Goal: Task Accomplishment & Management: Manage account settings

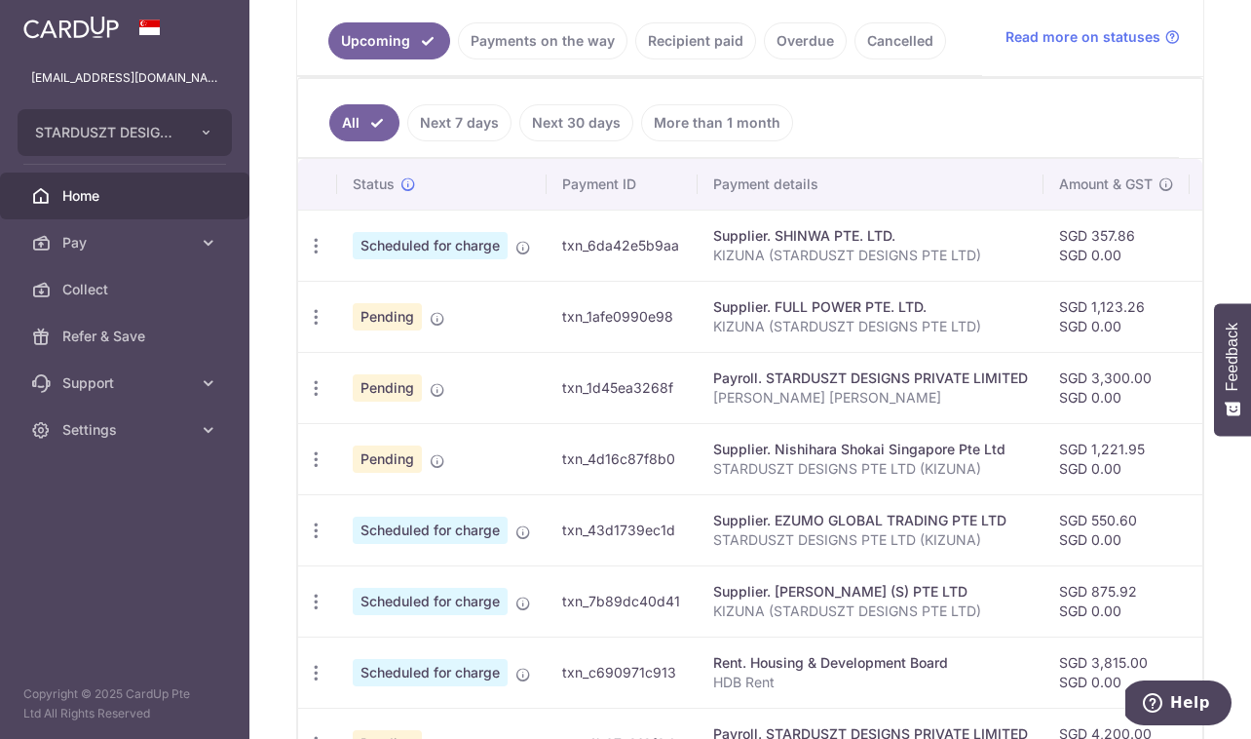
scroll to position [449, 0]
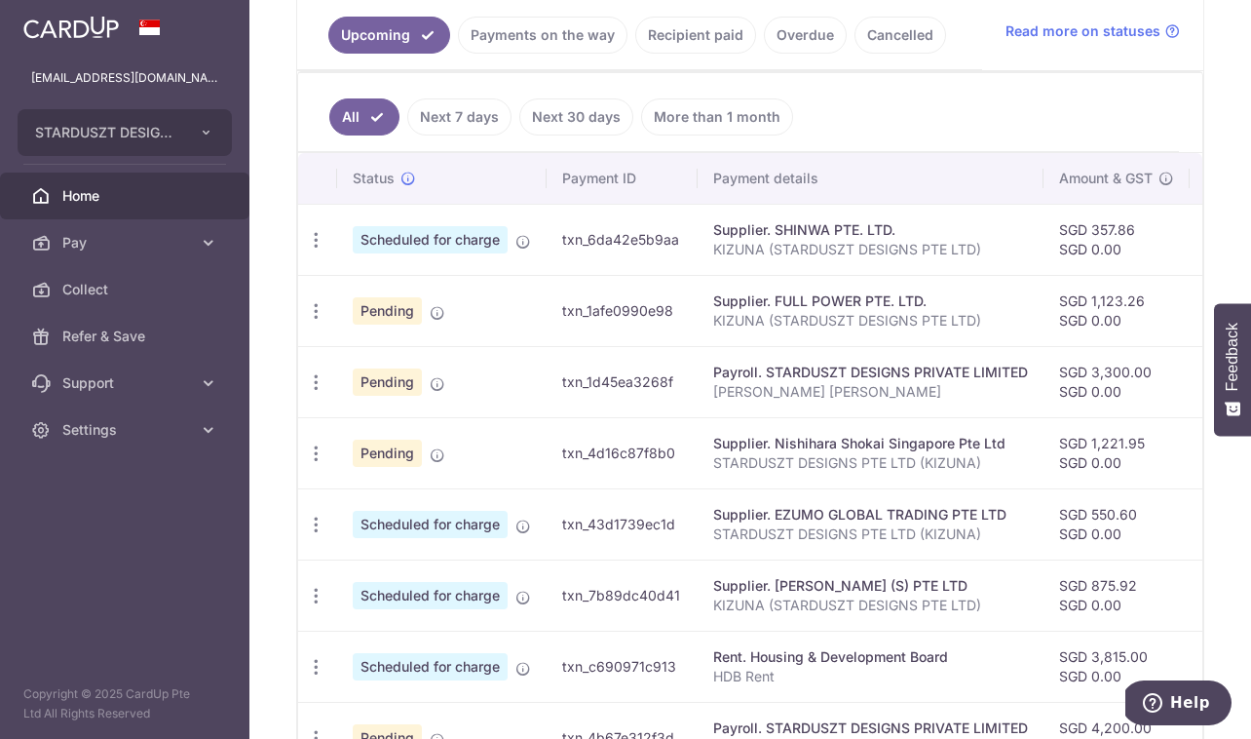
click at [523, 41] on link "Payments on the way" at bounding box center [543, 35] width 170 height 37
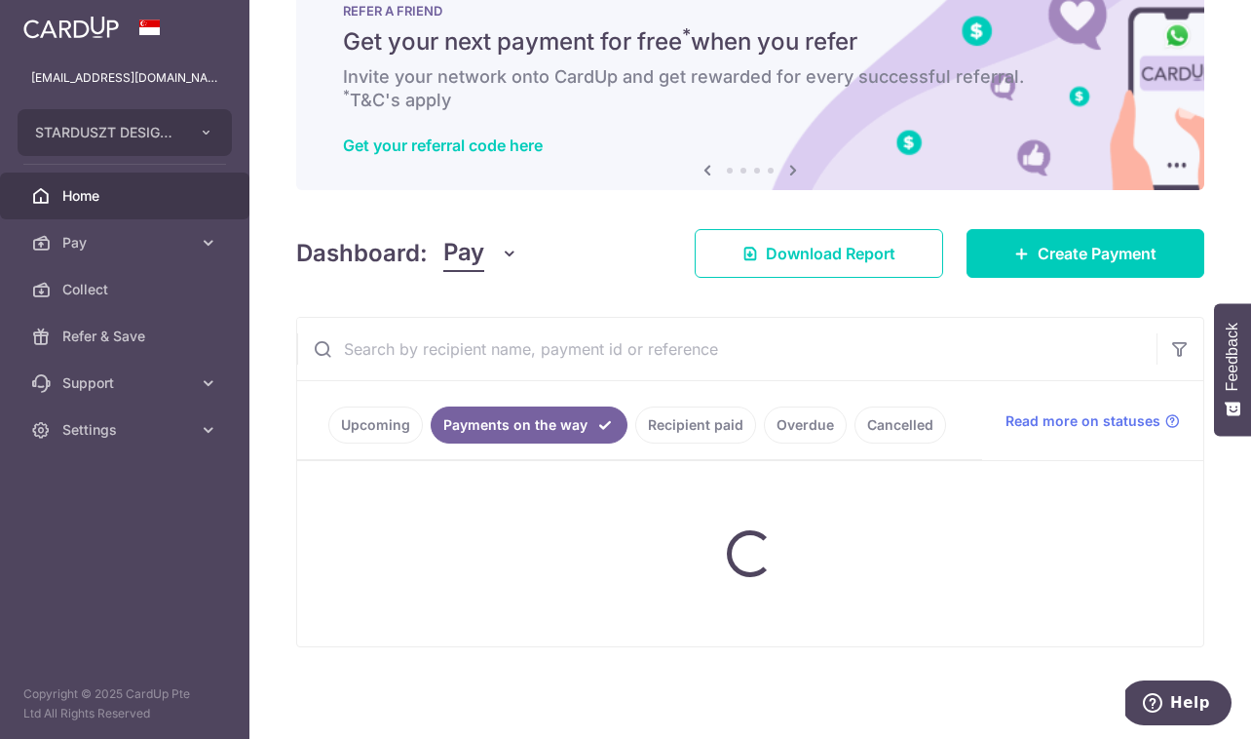
scroll to position [141, 0]
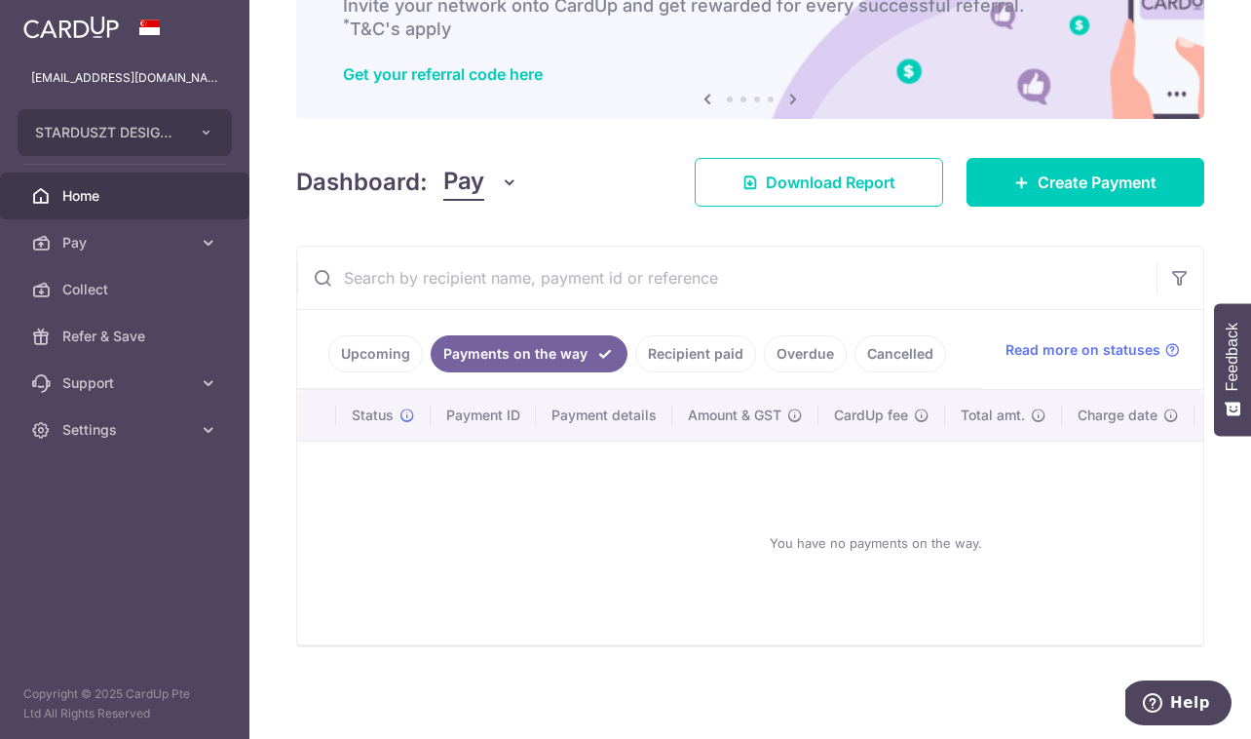
click at [394, 343] on link "Upcoming" at bounding box center [375, 353] width 95 height 37
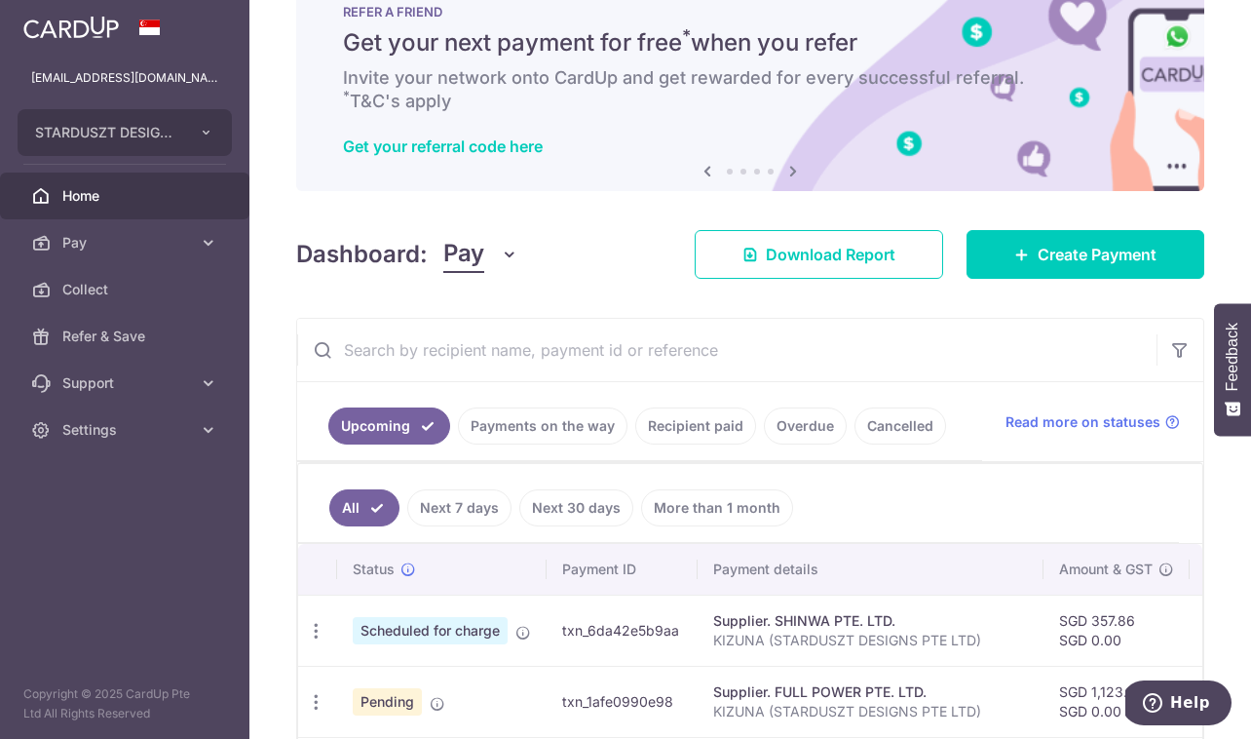
scroll to position [449, 0]
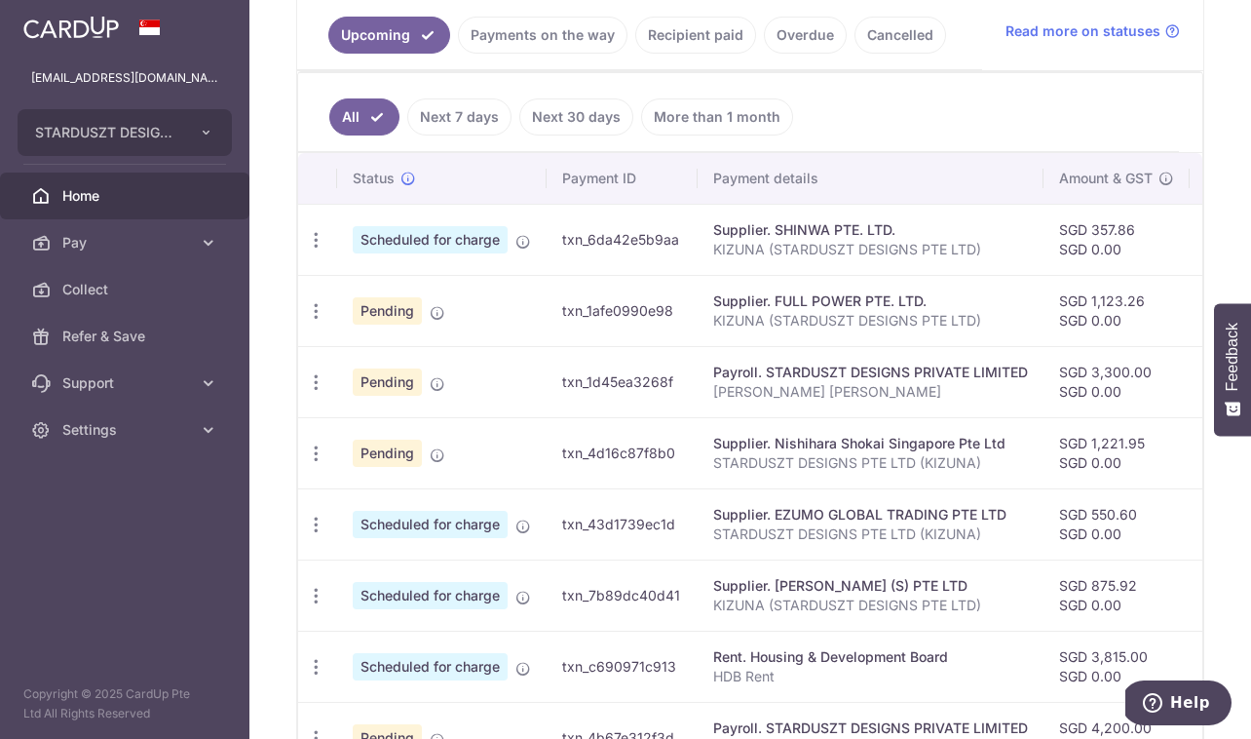
click at [468, 123] on link "Next 7 days" at bounding box center [459, 116] width 104 height 37
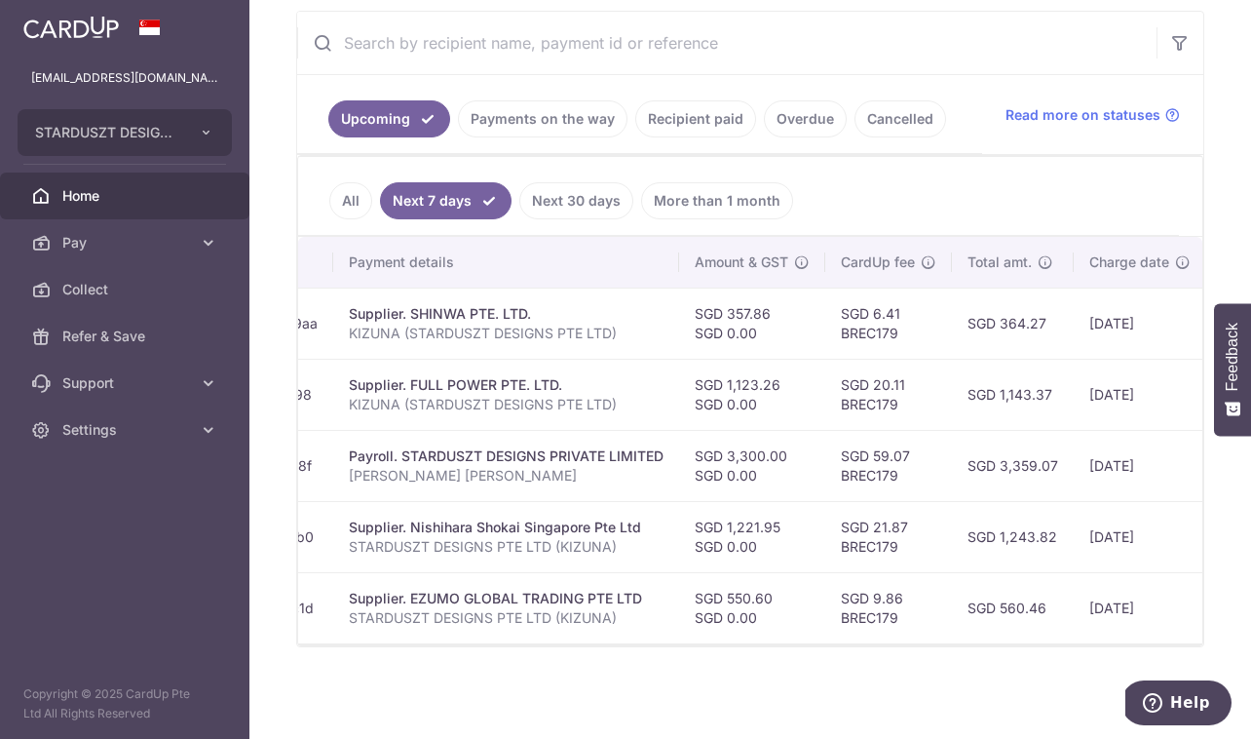
scroll to position [0, 0]
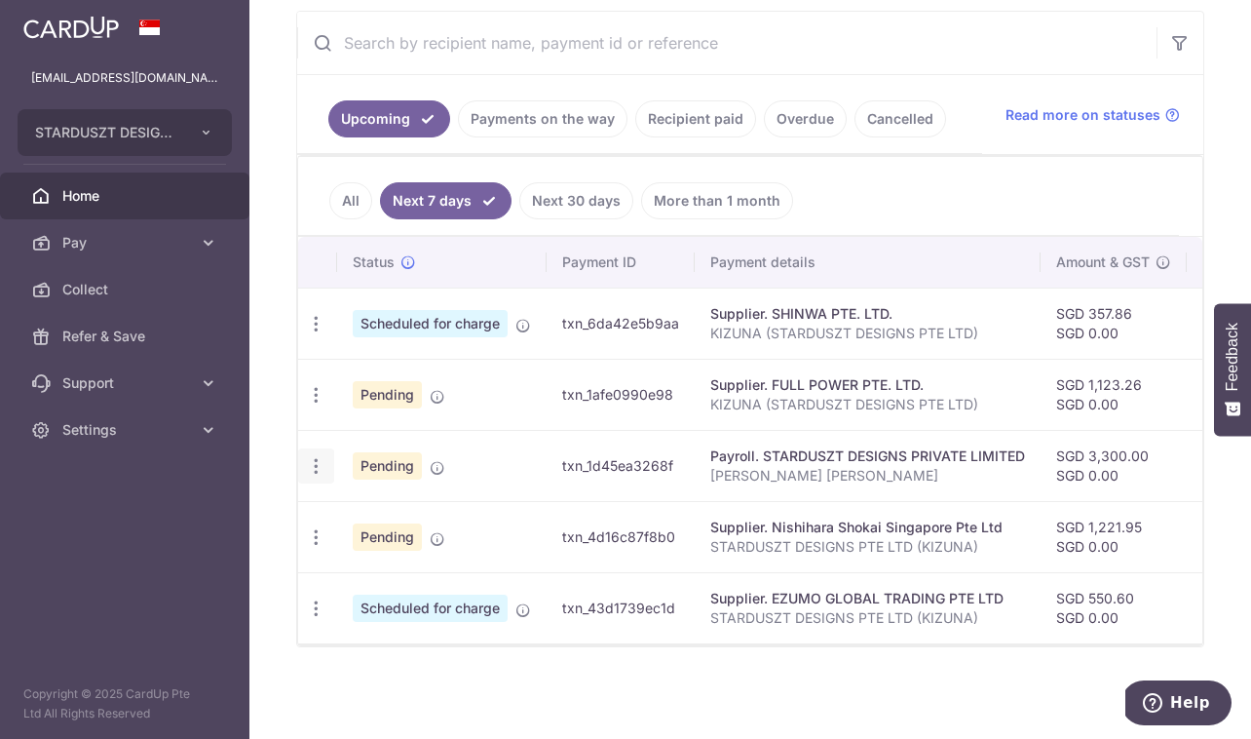
click at [313, 457] on icon "button" at bounding box center [316, 466] width 20 height 20
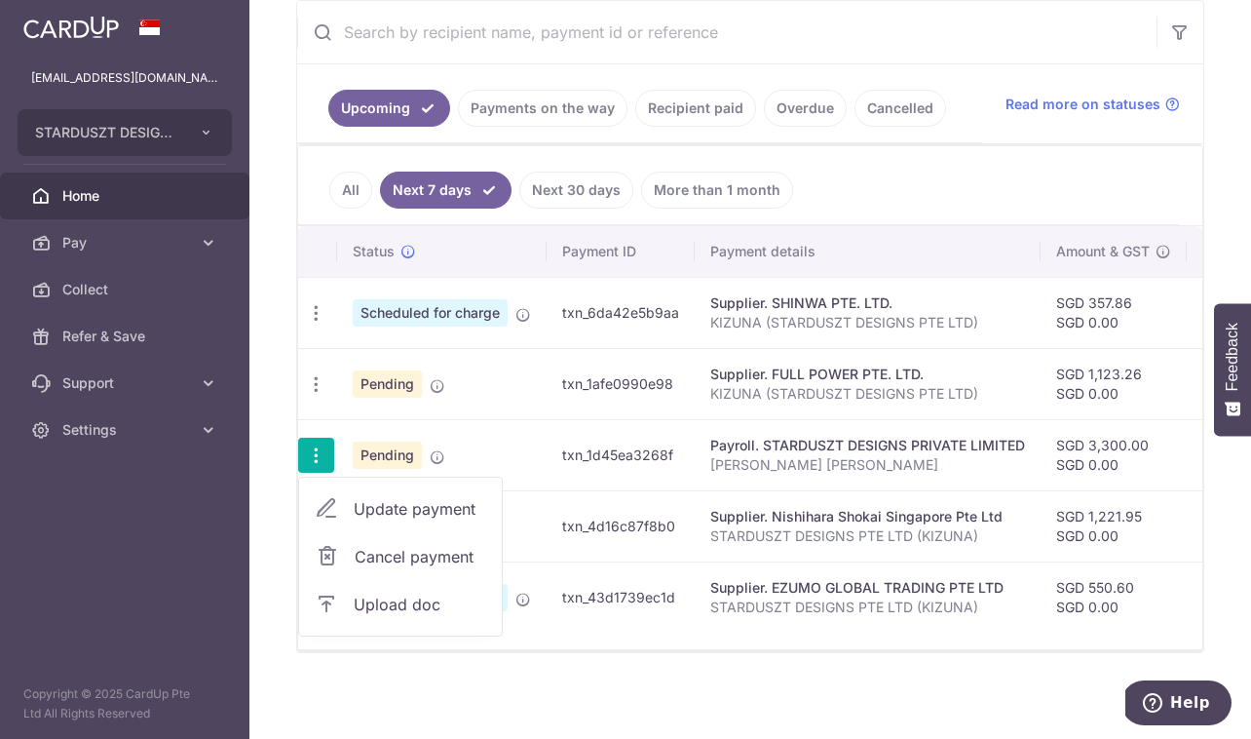
click at [363, 502] on span "Update payment" at bounding box center [420, 508] width 133 height 23
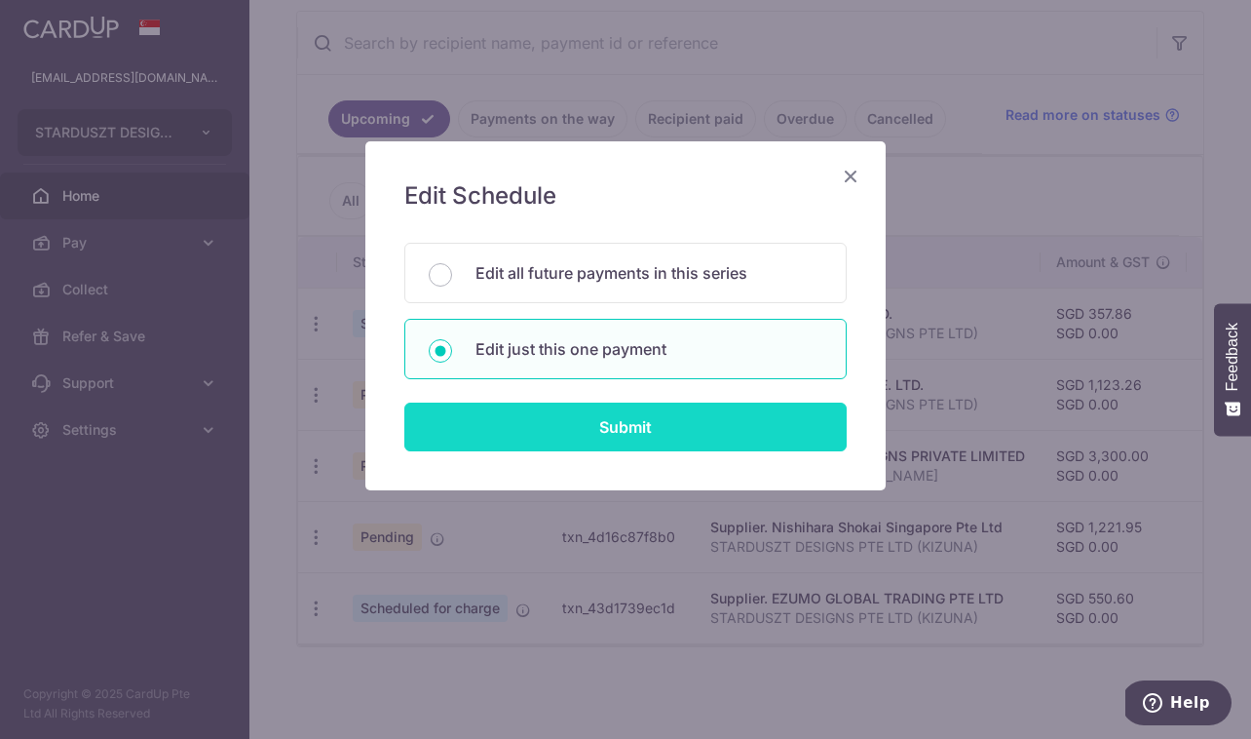
click at [591, 420] on input "Submit" at bounding box center [625, 426] width 442 height 49
radio input "true"
type input "3,300.00"
type input "[DATE]"
type input "[PERSON_NAME] [PERSON_NAME]"
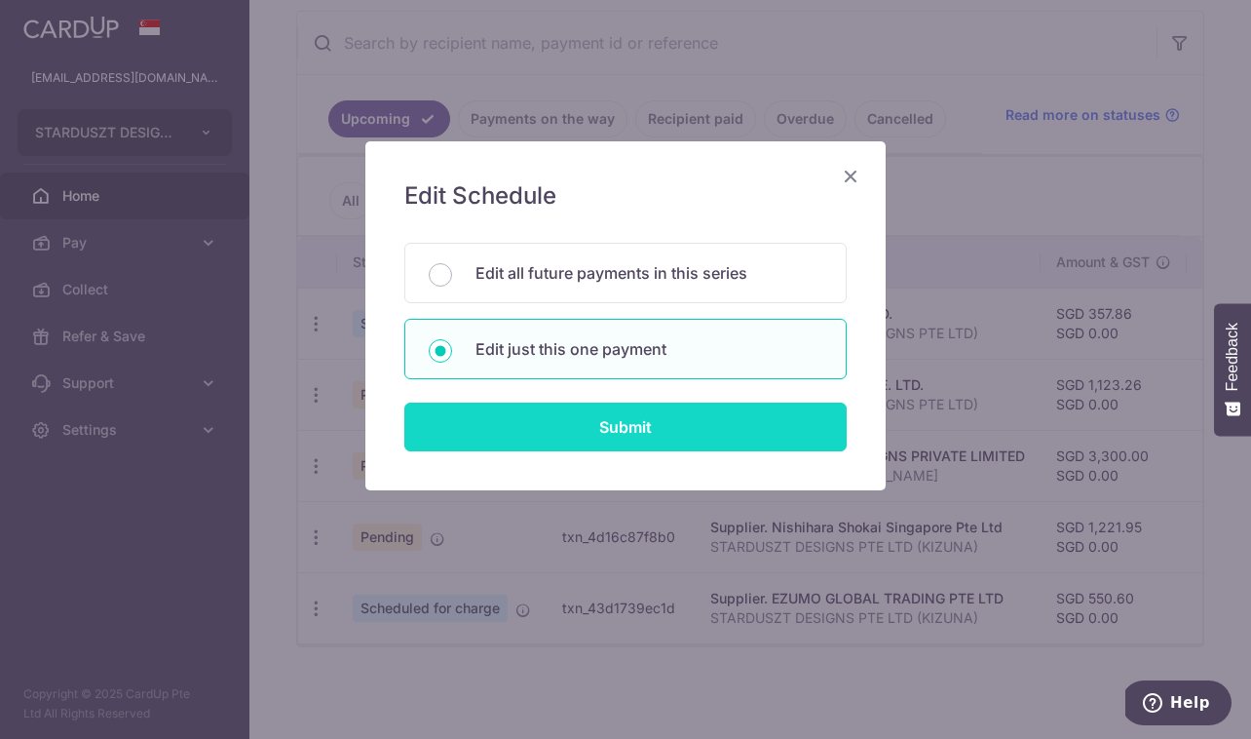
type input "[PERSON_NAME] [PERSON_NAME]"
type input "BREC179"
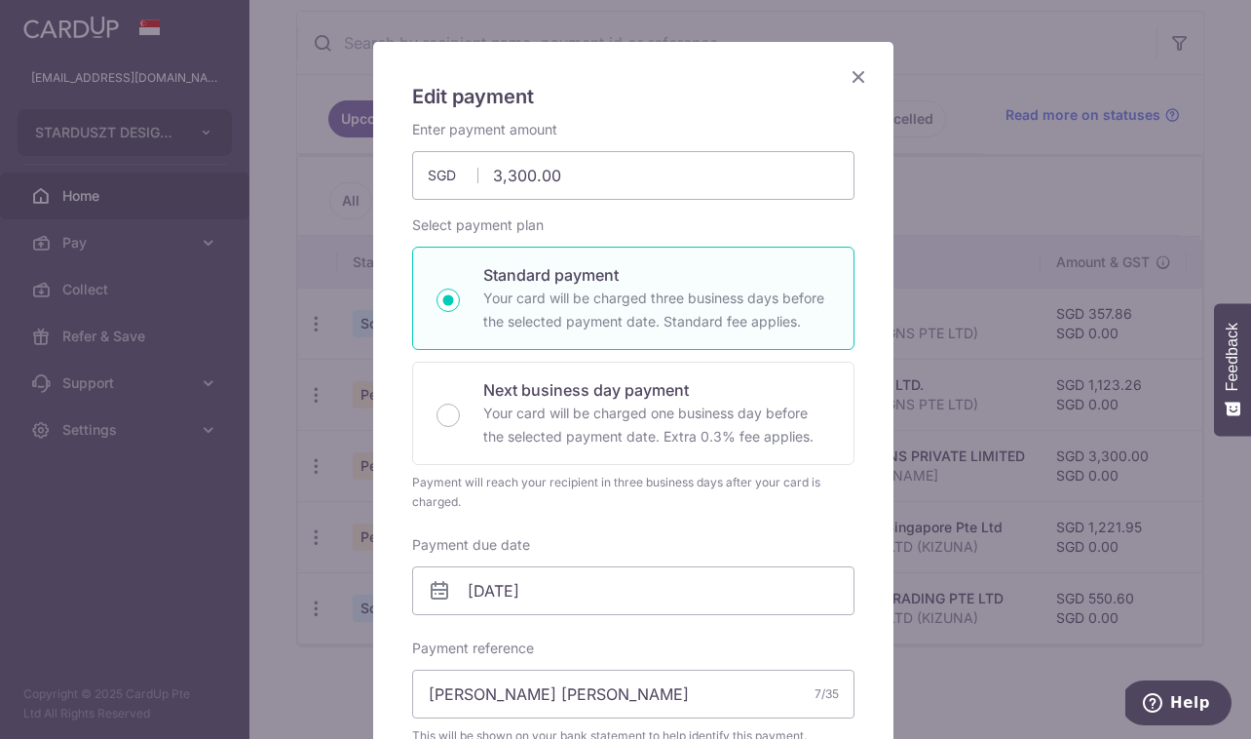
scroll to position [185, 0]
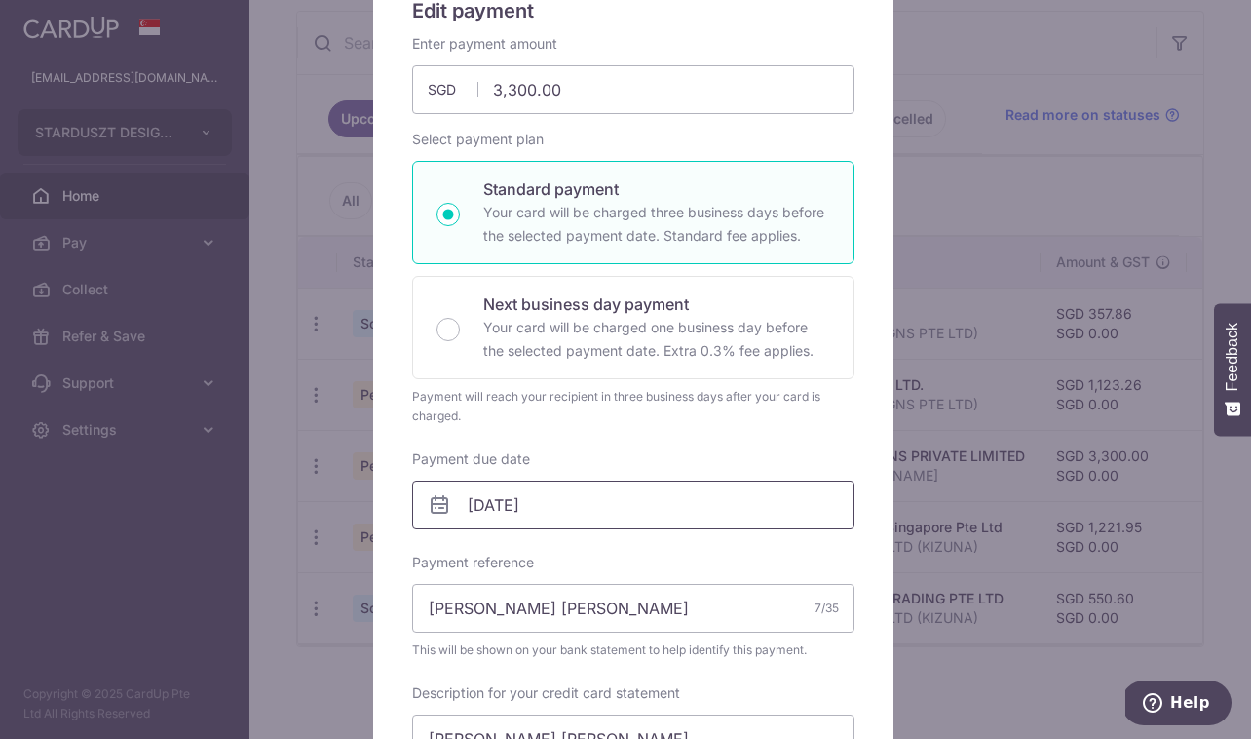
click at [510, 510] on input "[DATE]" at bounding box center [633, 504] width 442 height 49
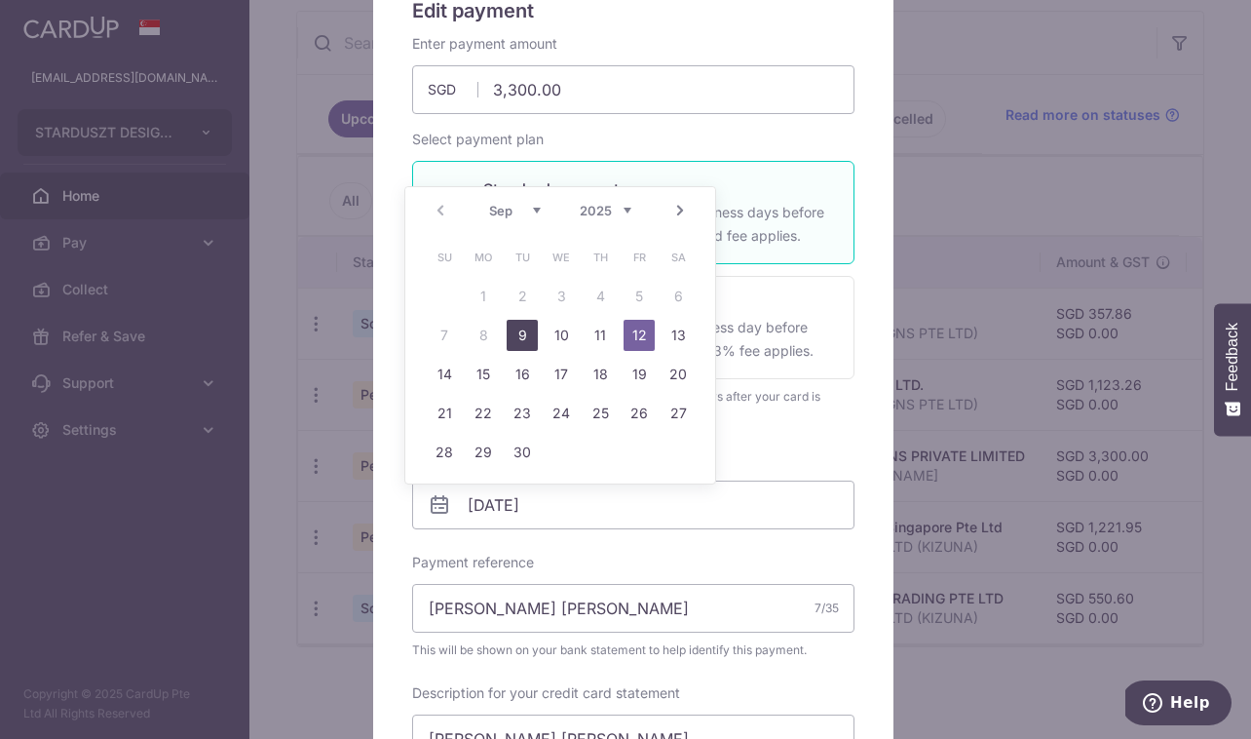
click at [516, 331] on link "9" at bounding box center [522, 335] width 31 height 31
type input "[DATE]"
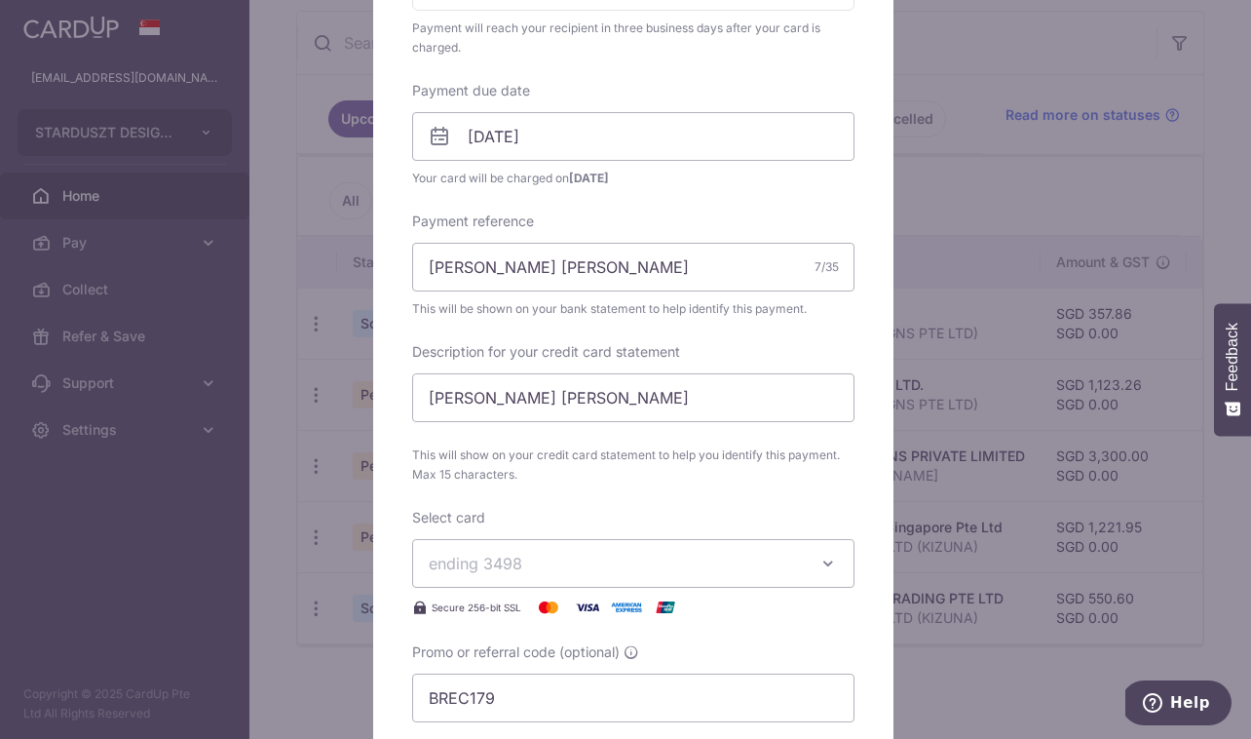
scroll to position [0, 0]
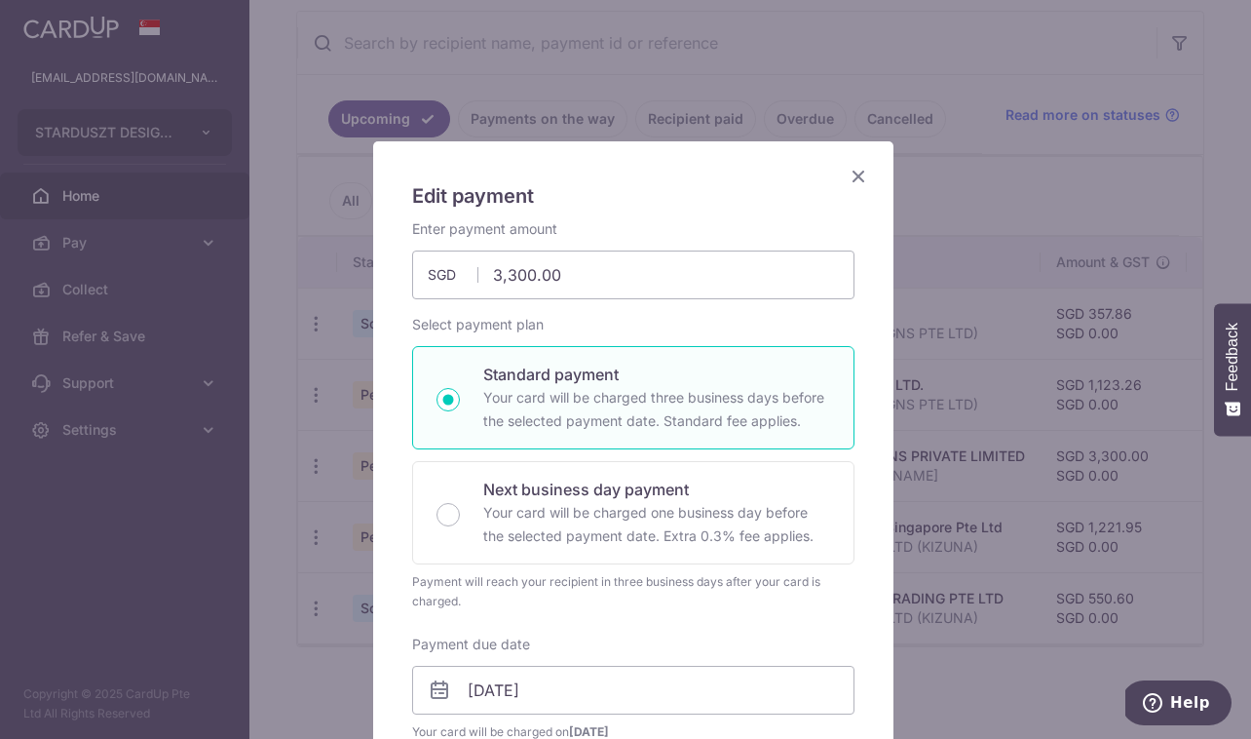
click at [848, 175] on icon "Close" at bounding box center [858, 176] width 23 height 24
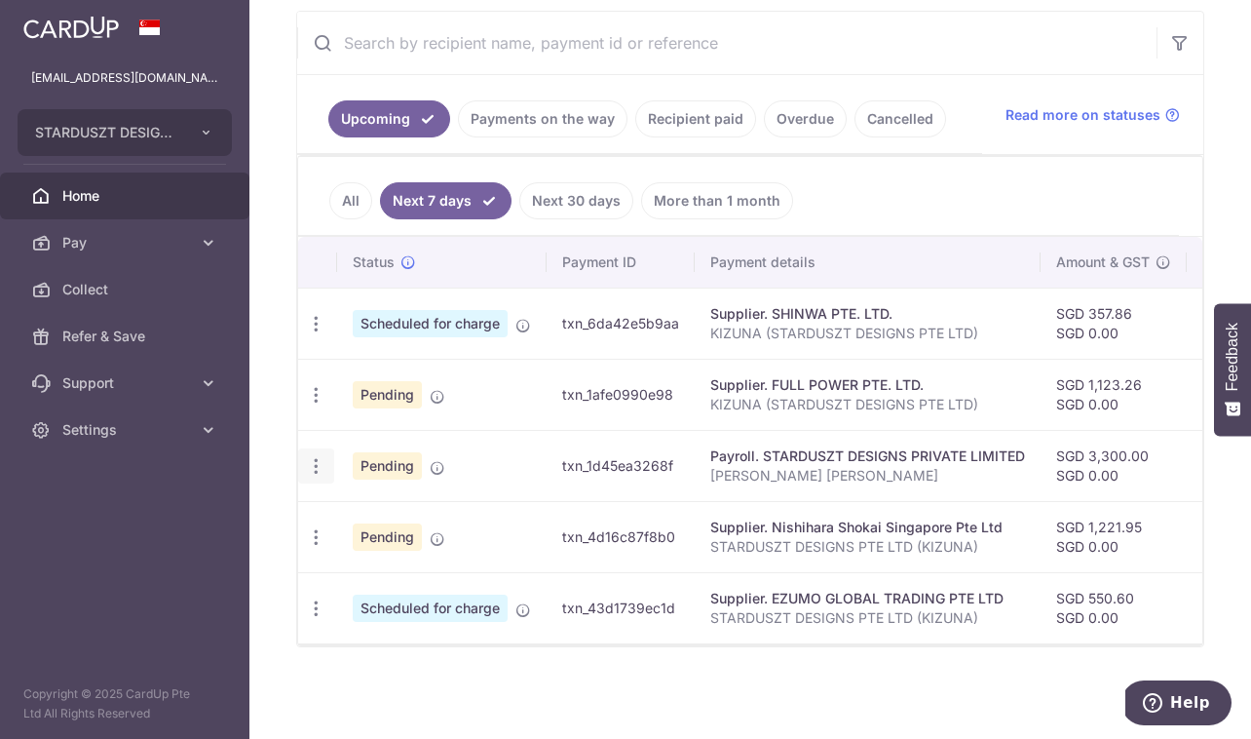
click at [321, 456] on icon "button" at bounding box center [316, 466] width 20 height 20
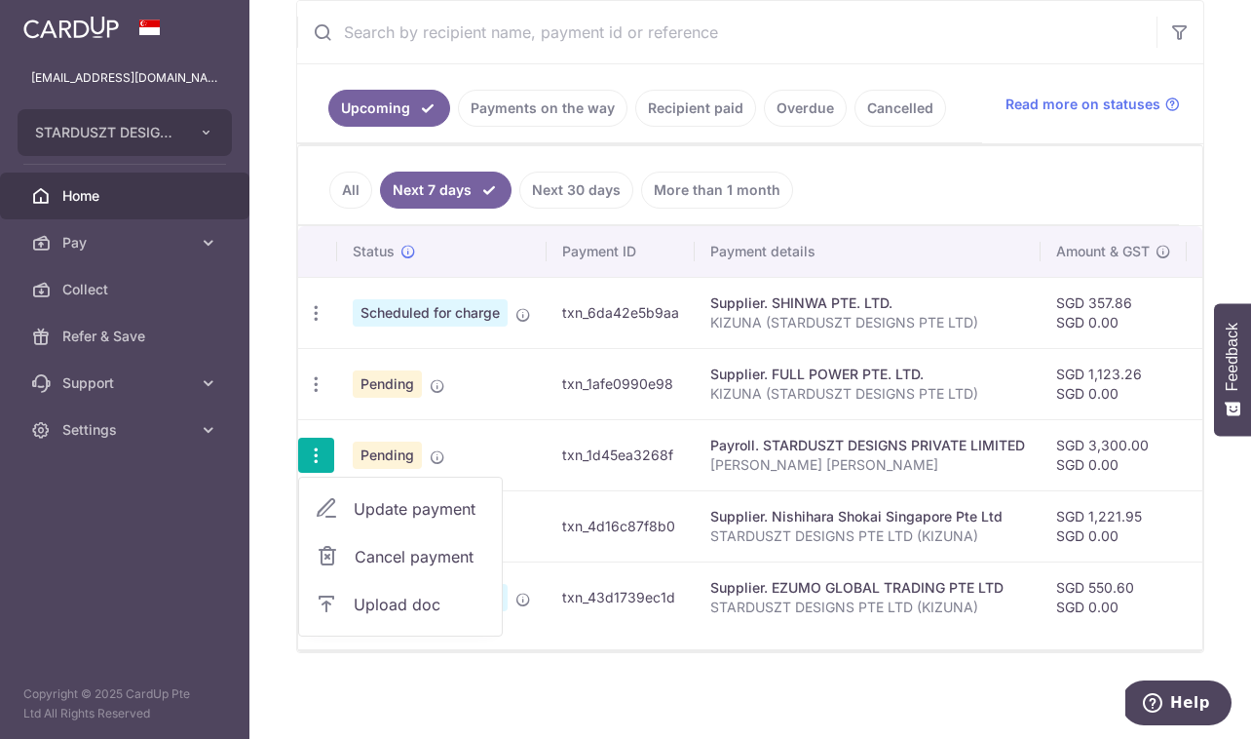
click at [736, 462] on p "[PERSON_NAME] [PERSON_NAME]" at bounding box center [867, 464] width 315 height 19
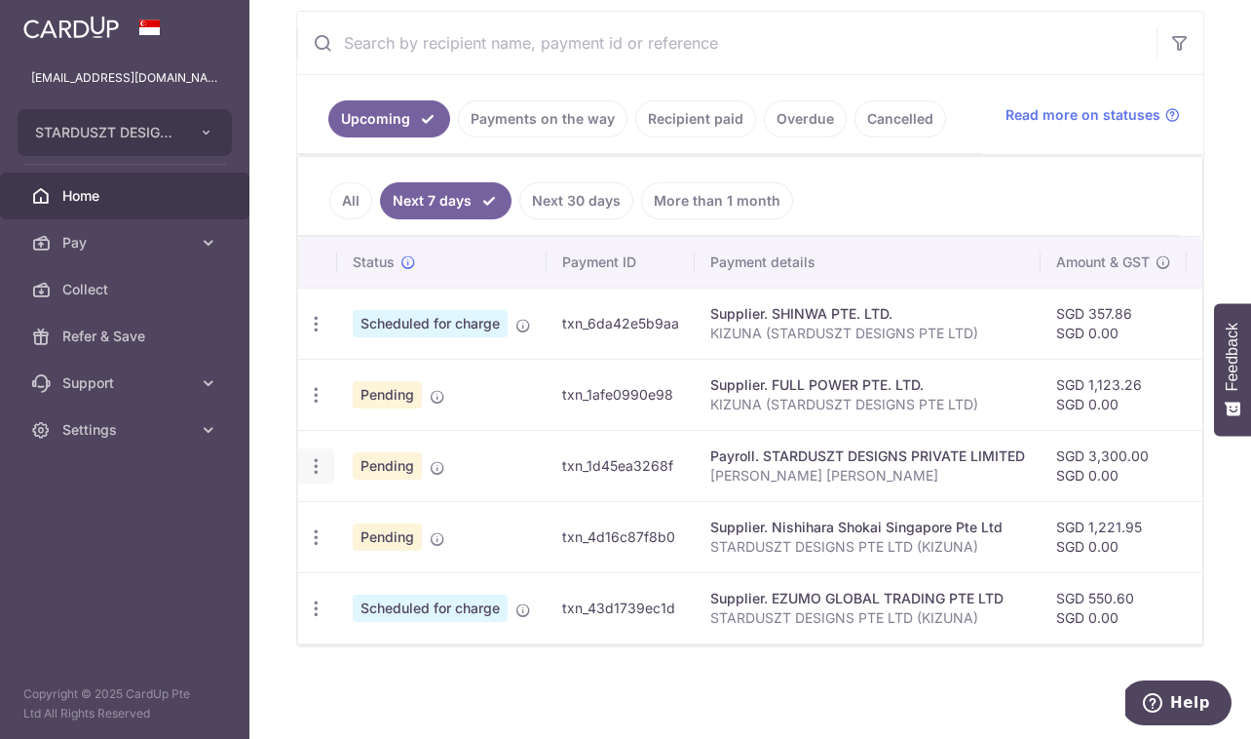
click at [313, 461] on icon "button" at bounding box center [316, 466] width 20 height 20
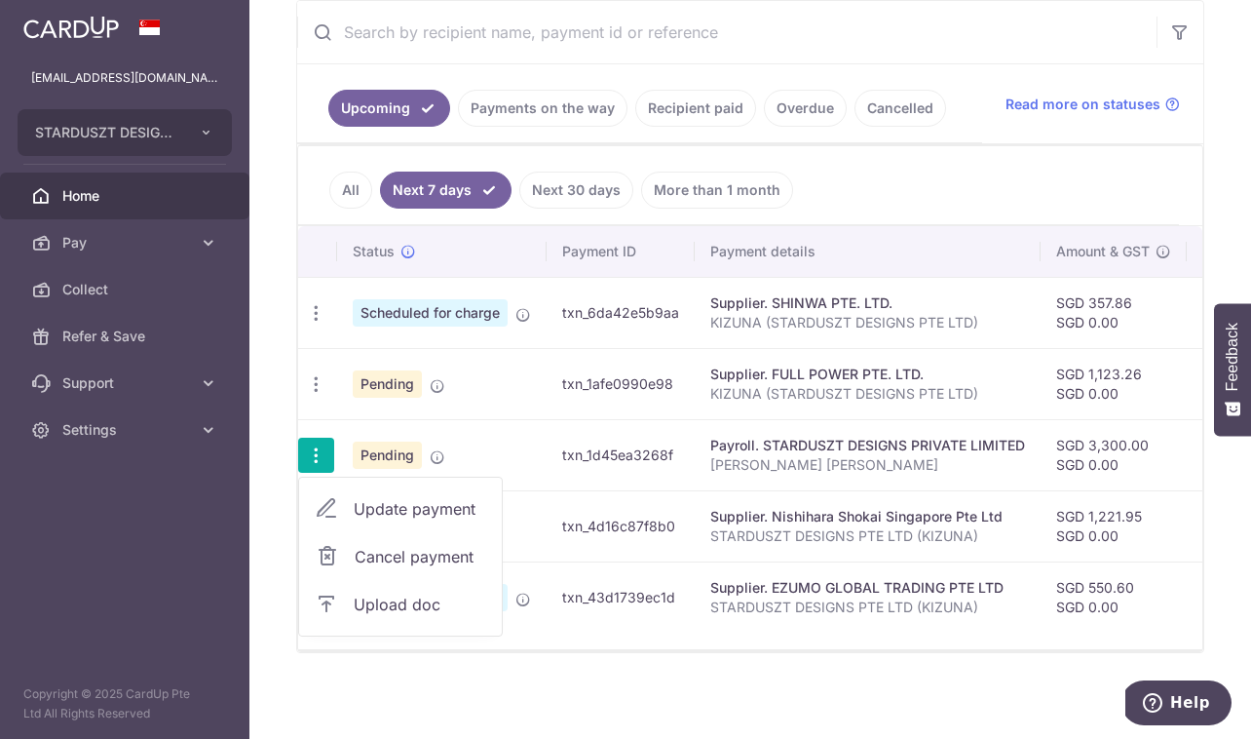
click at [396, 504] on span "Update payment" at bounding box center [420, 508] width 133 height 23
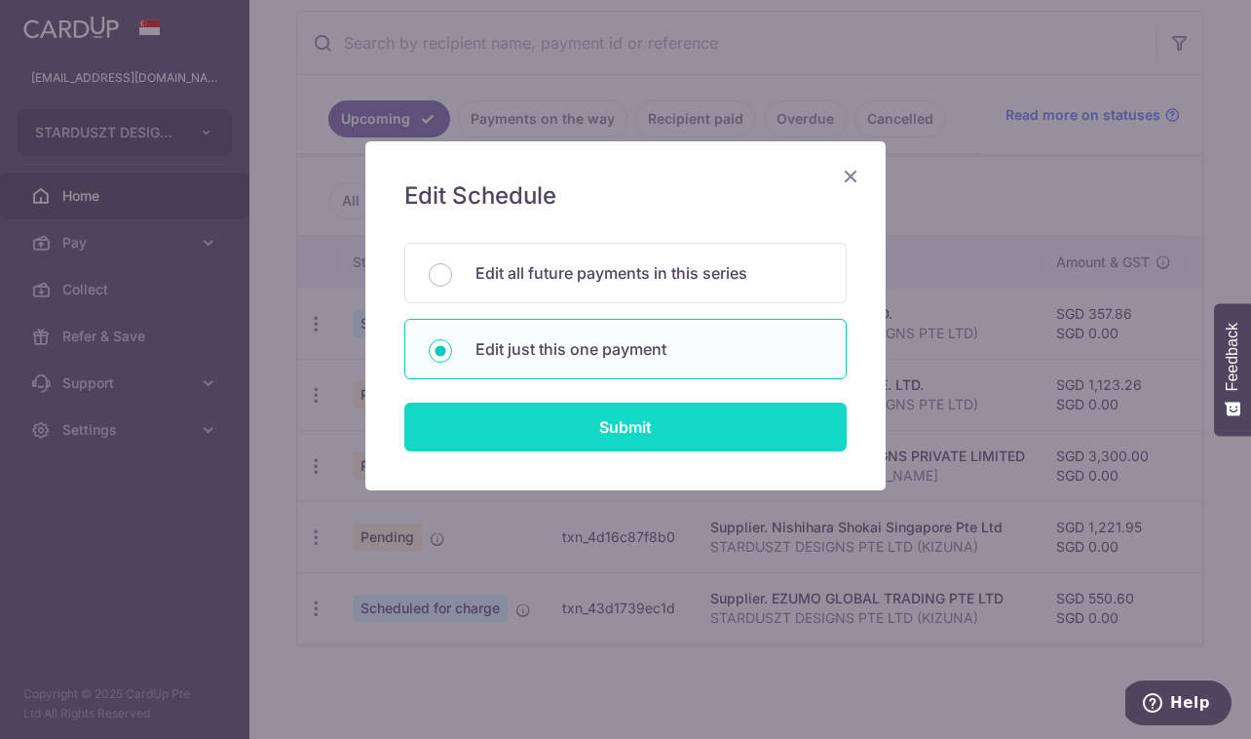
click at [565, 443] on input "Submit" at bounding box center [625, 426] width 442 height 49
radio input "true"
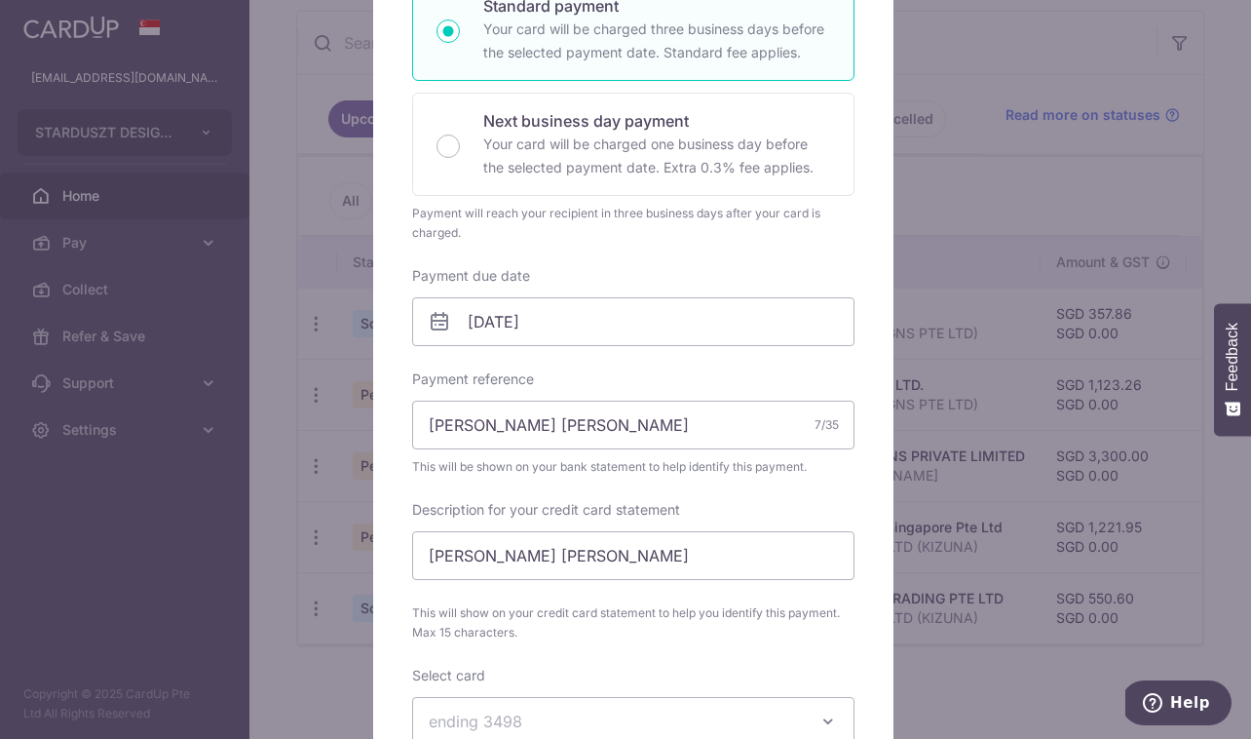
scroll to position [413, 0]
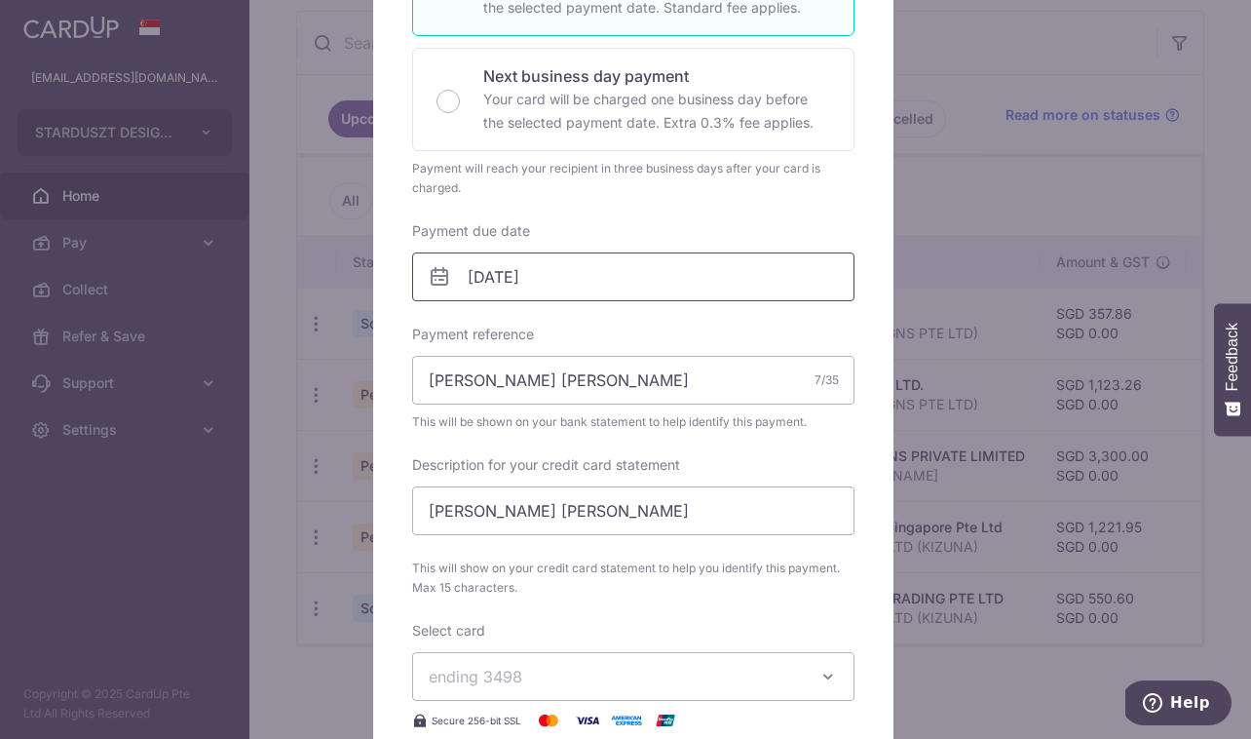
click at [492, 284] on input "[DATE]" at bounding box center [633, 276] width 442 height 49
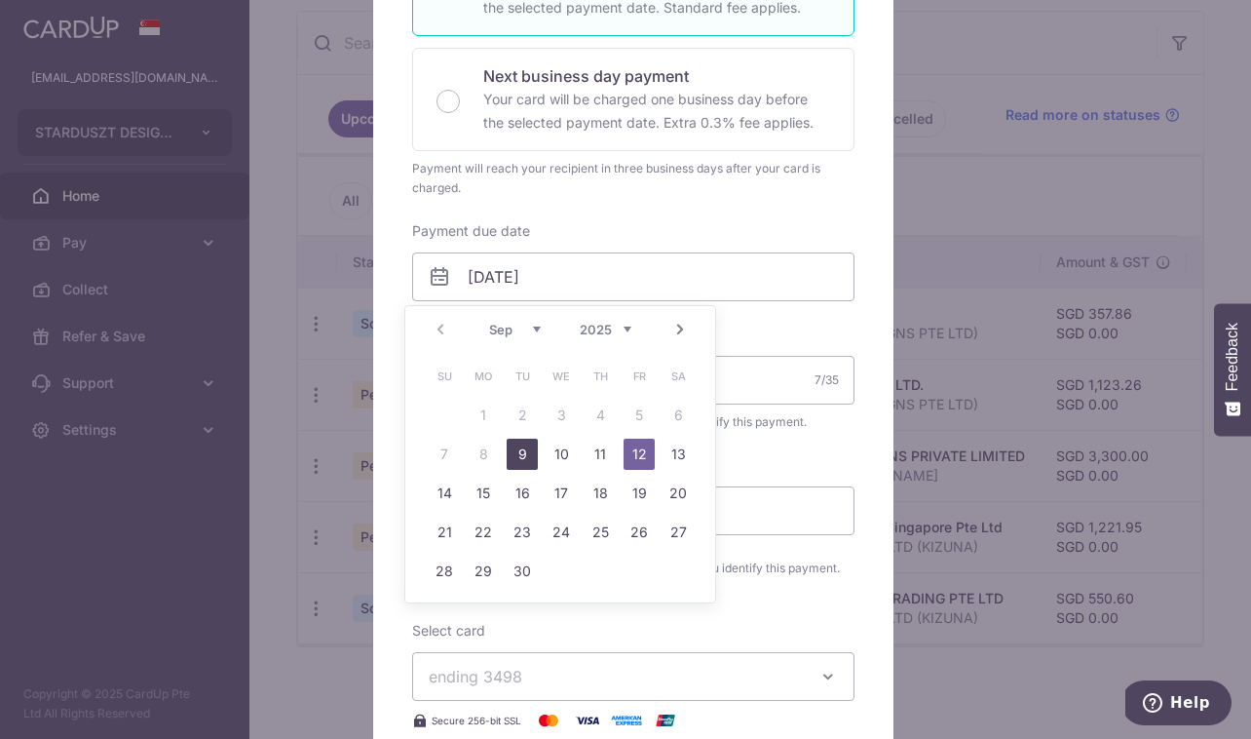
click at [526, 453] on link "9" at bounding box center [522, 454] width 31 height 31
type input "[DATE]"
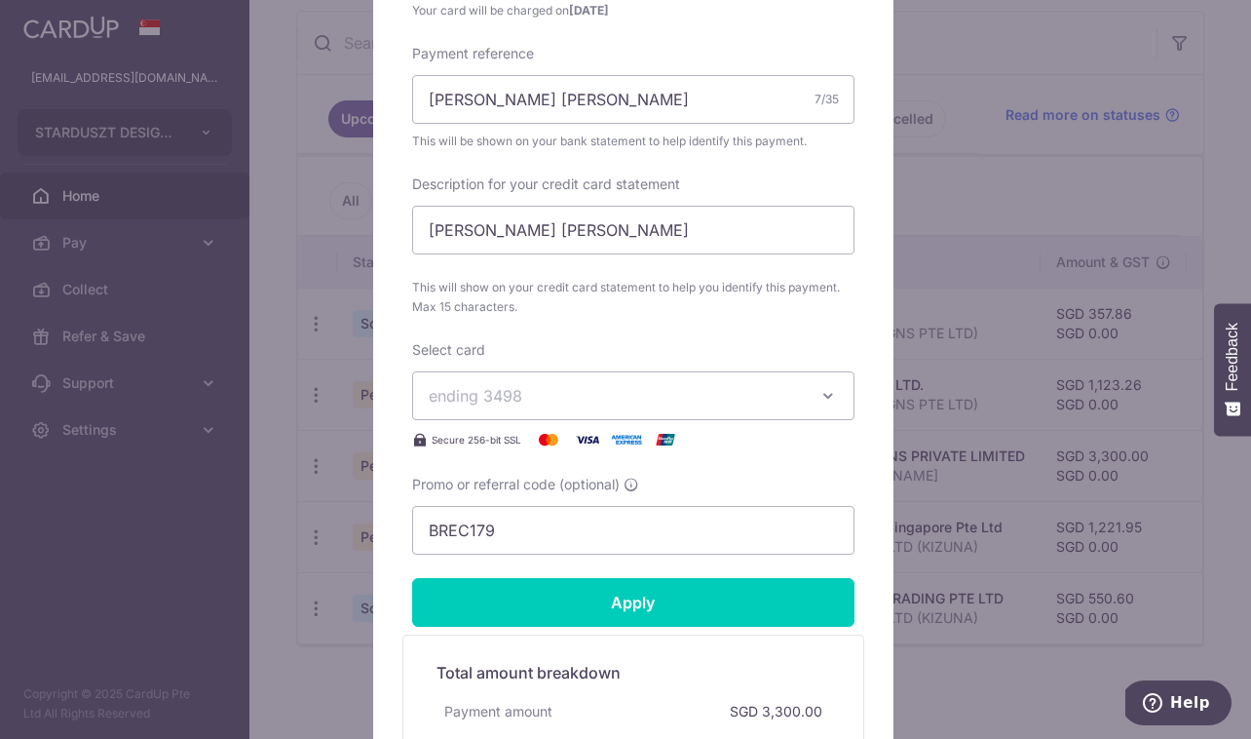
scroll to position [1014, 0]
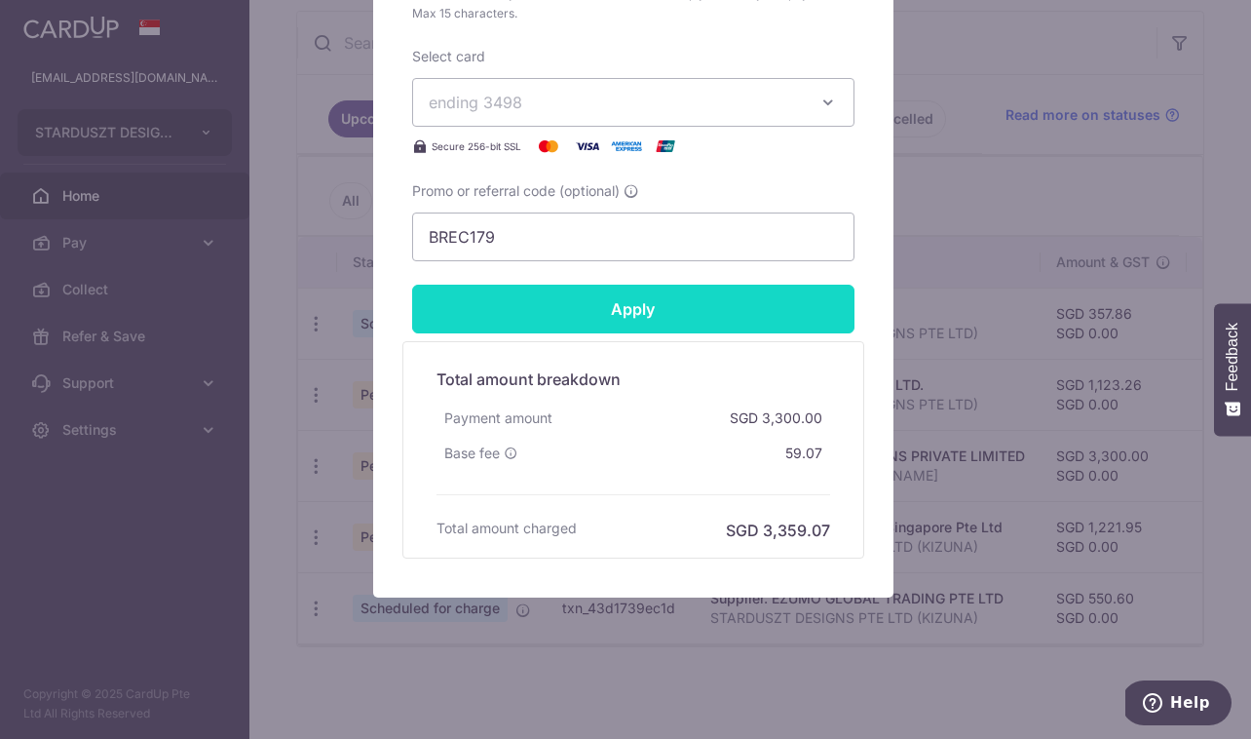
click at [633, 290] on input "Apply" at bounding box center [633, 309] width 442 height 49
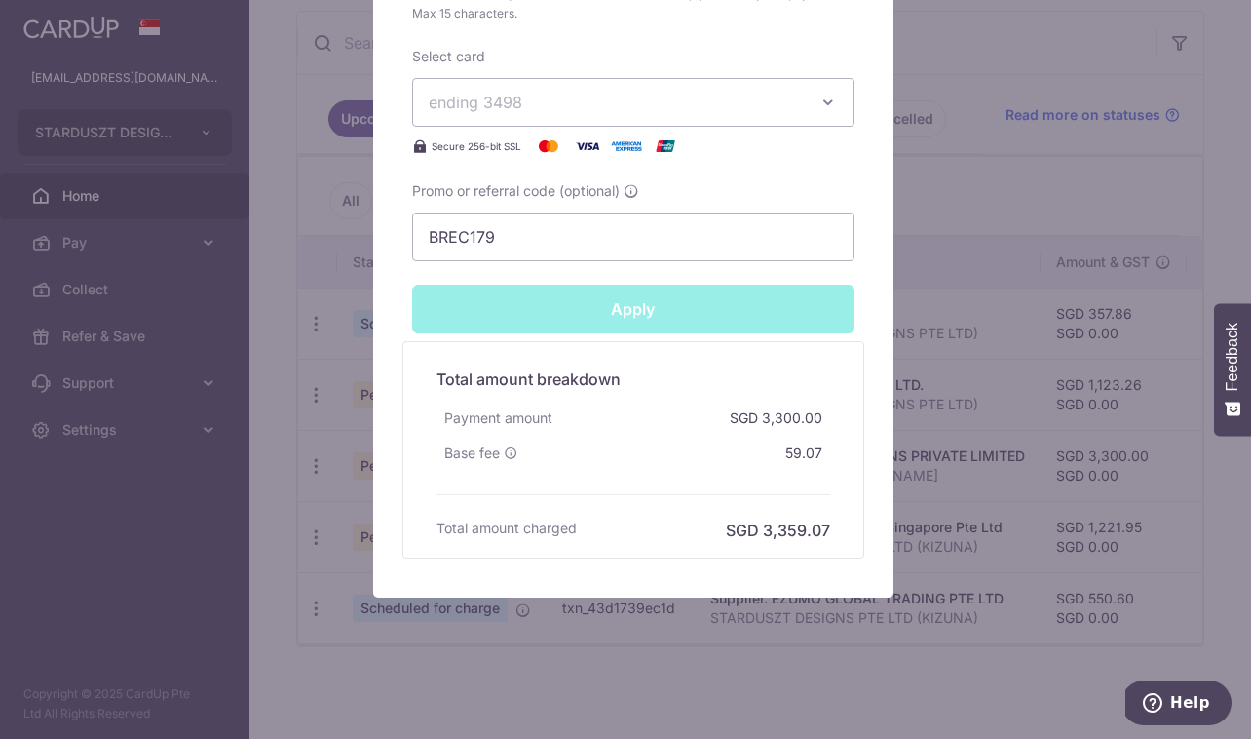
type input "Successfully Applied"
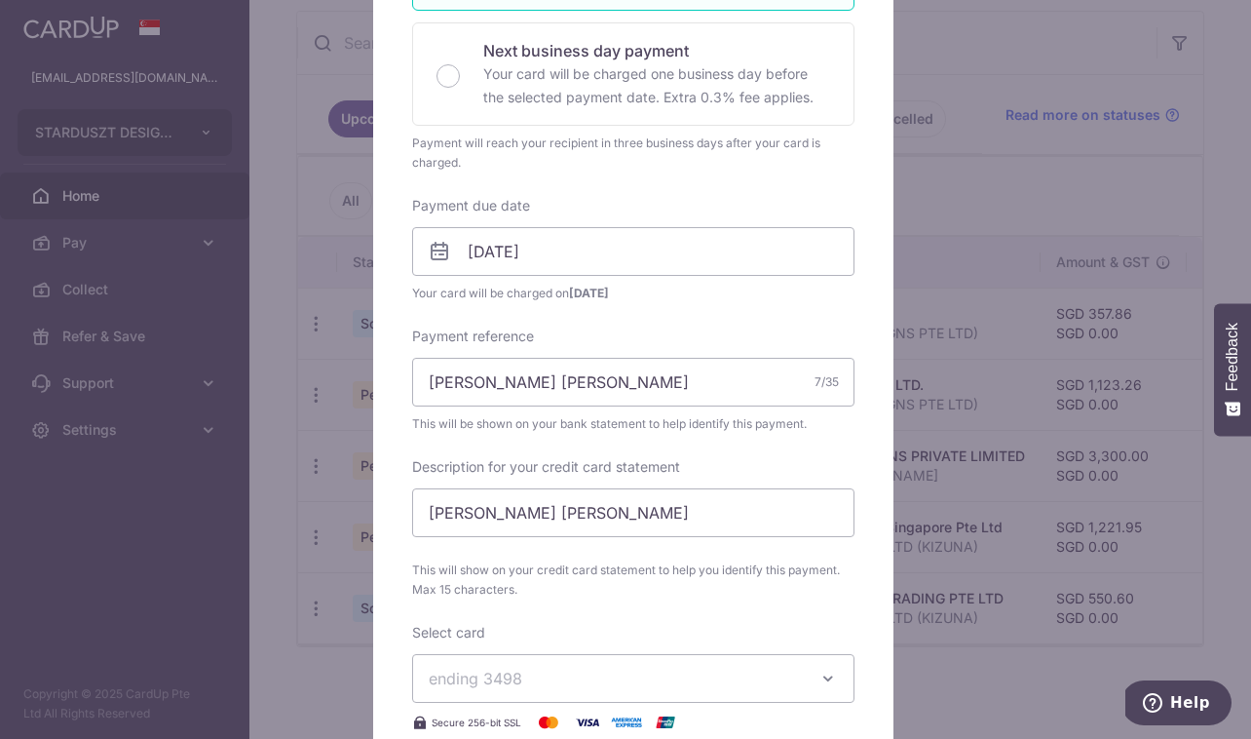
scroll to position [0, 0]
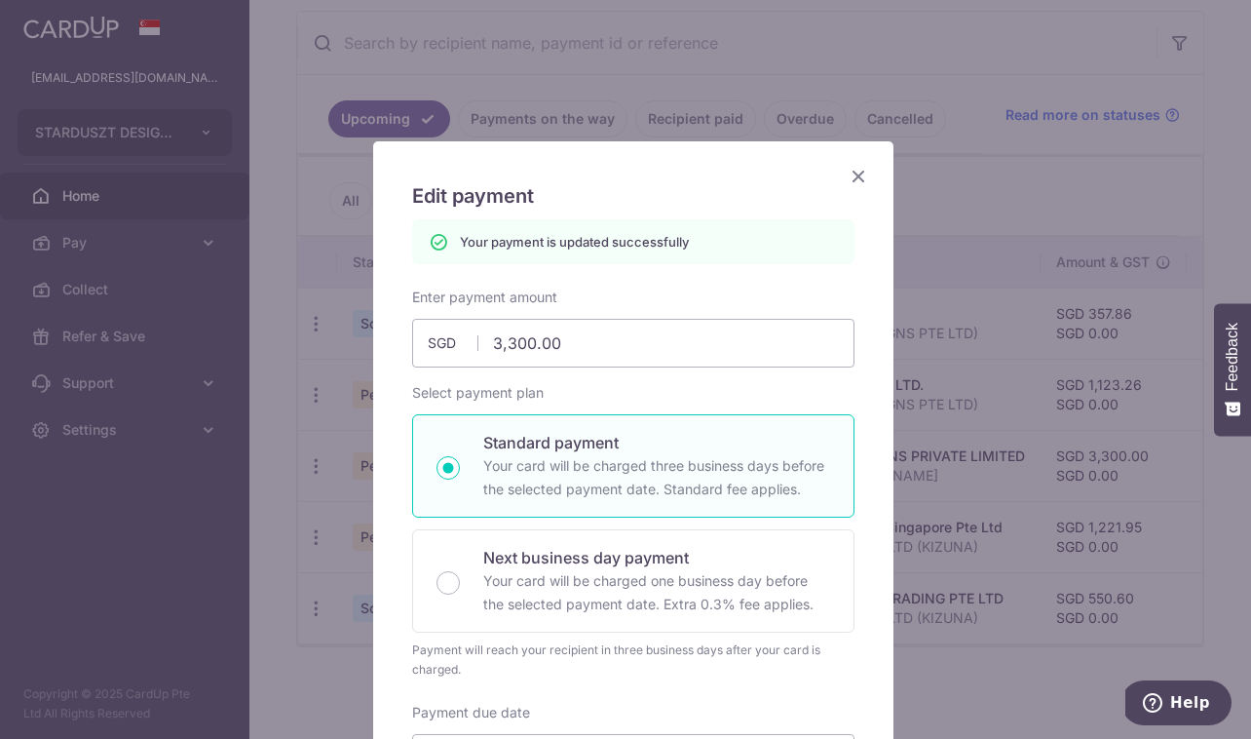
click at [847, 176] on icon "Close" at bounding box center [858, 176] width 23 height 24
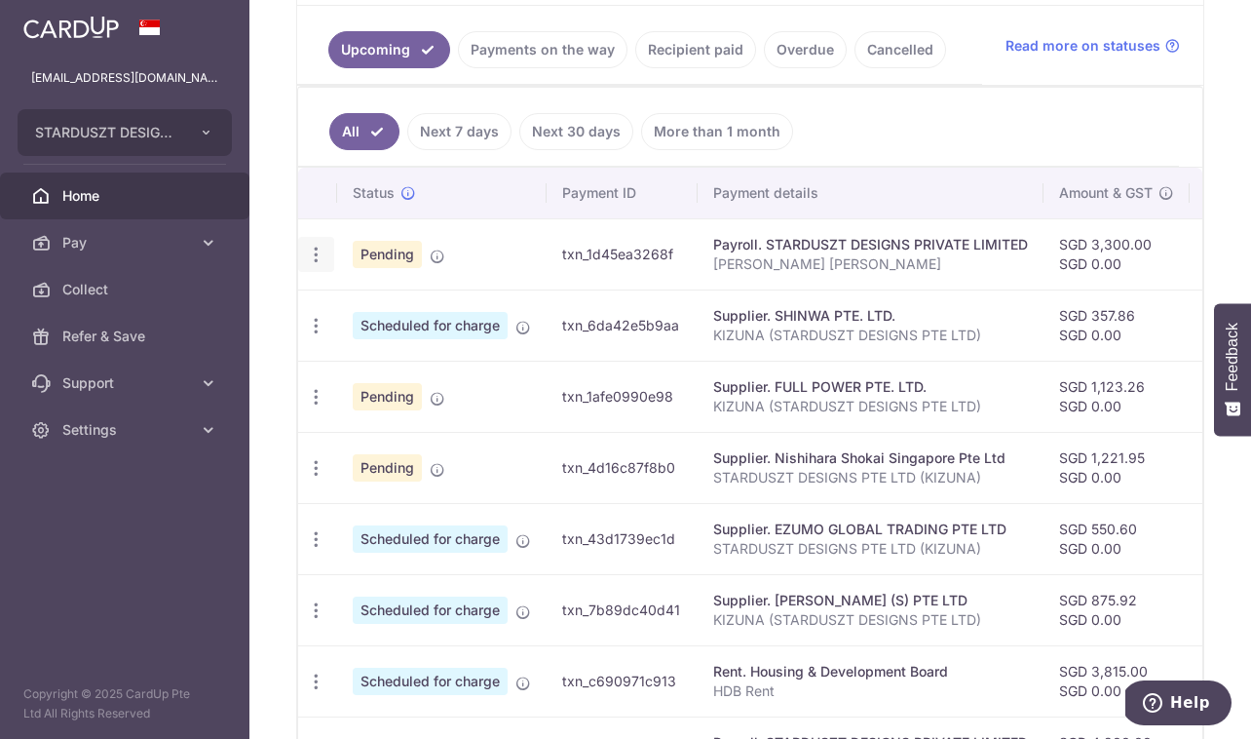
click at [314, 259] on icon "button" at bounding box center [316, 255] width 20 height 20
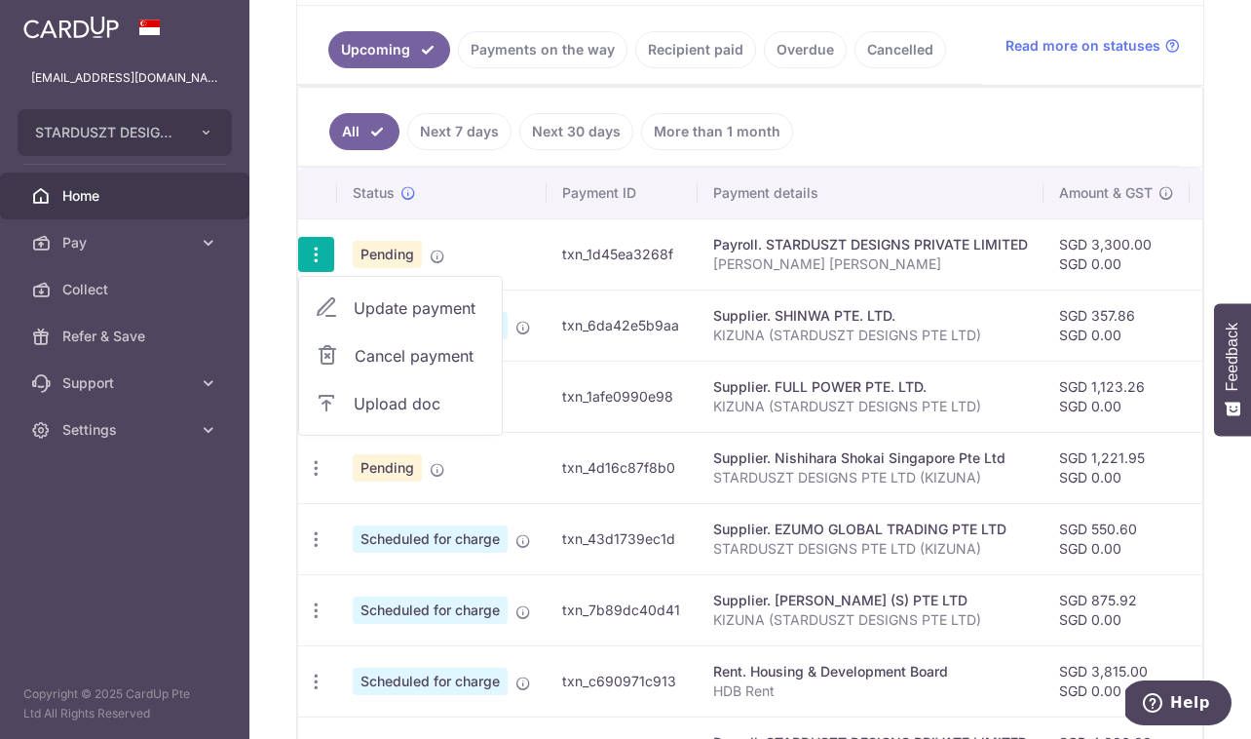
click at [372, 317] on span "Update payment" at bounding box center [420, 307] width 133 height 23
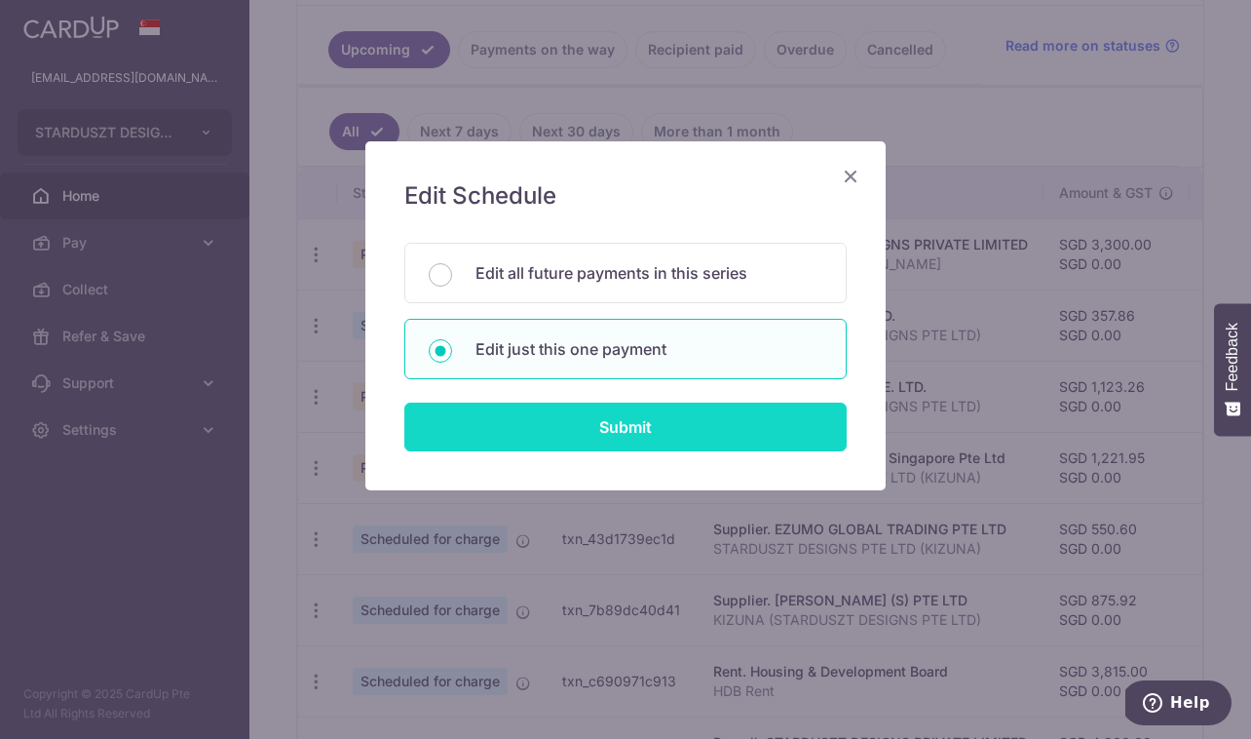
click at [577, 437] on input "Submit" at bounding box center [625, 426] width 442 height 49
radio input "true"
type input "3,300.00"
type input "[DATE]"
type input "[PERSON_NAME] [PERSON_NAME]"
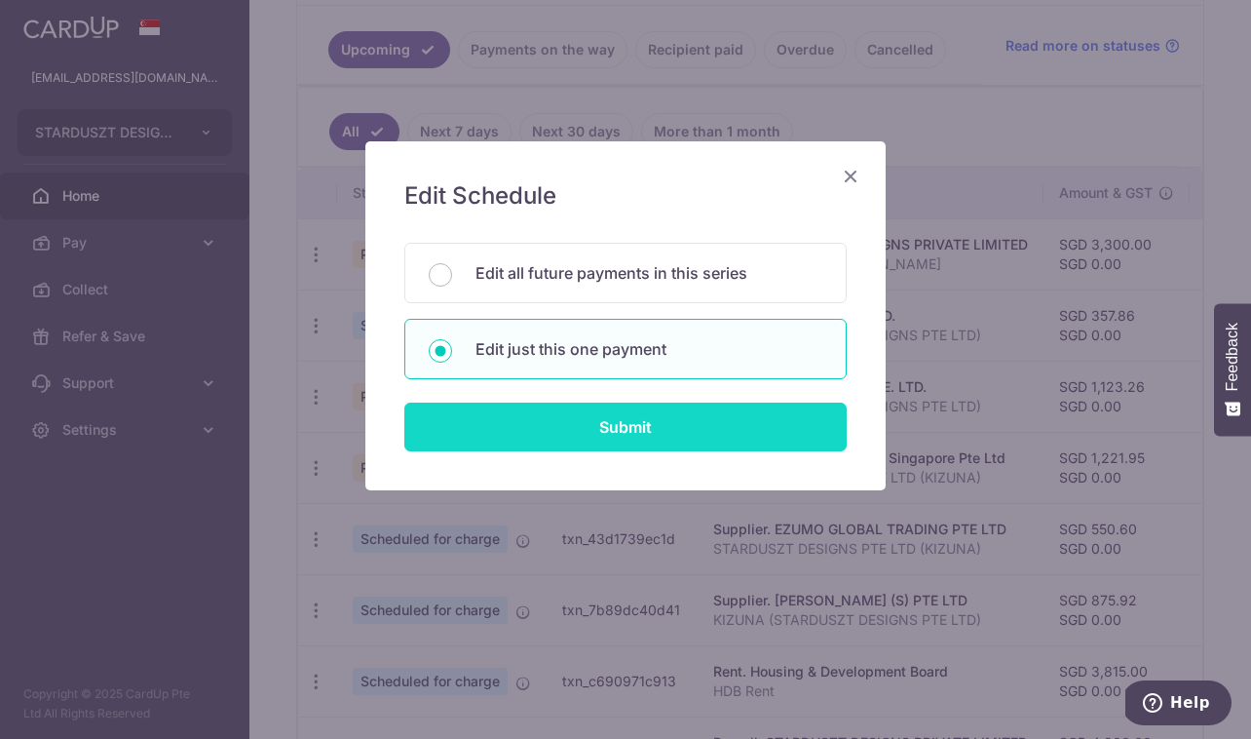
type input "[PERSON_NAME] [PERSON_NAME]"
type input "BREC179"
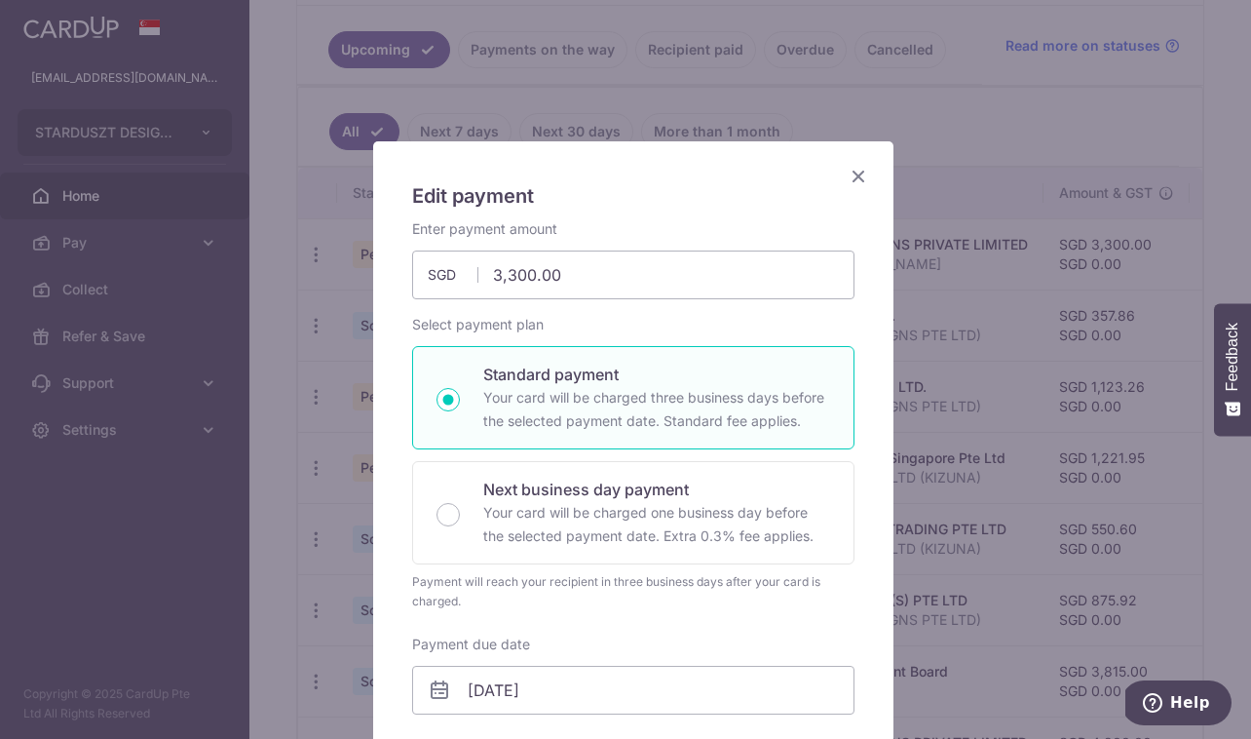
click at [851, 172] on icon "Close" at bounding box center [858, 176] width 23 height 24
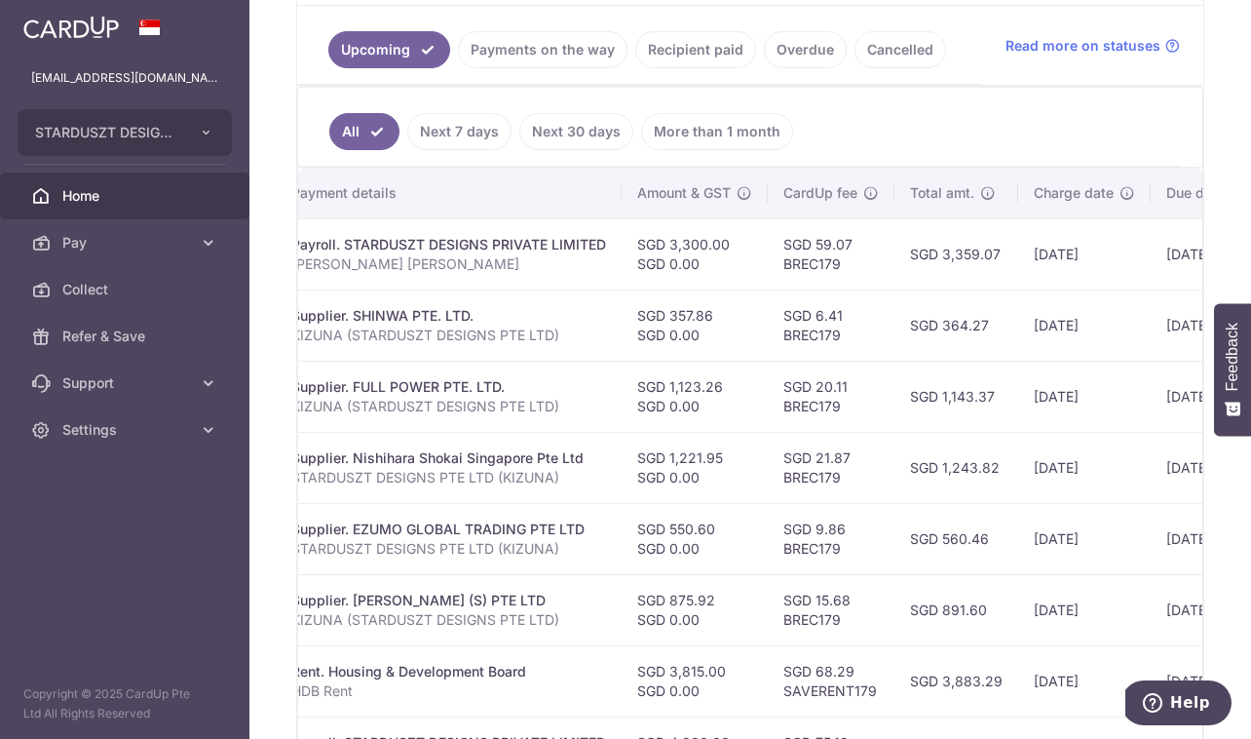
scroll to position [0, 604]
